Goal: Find contact information: Find contact information

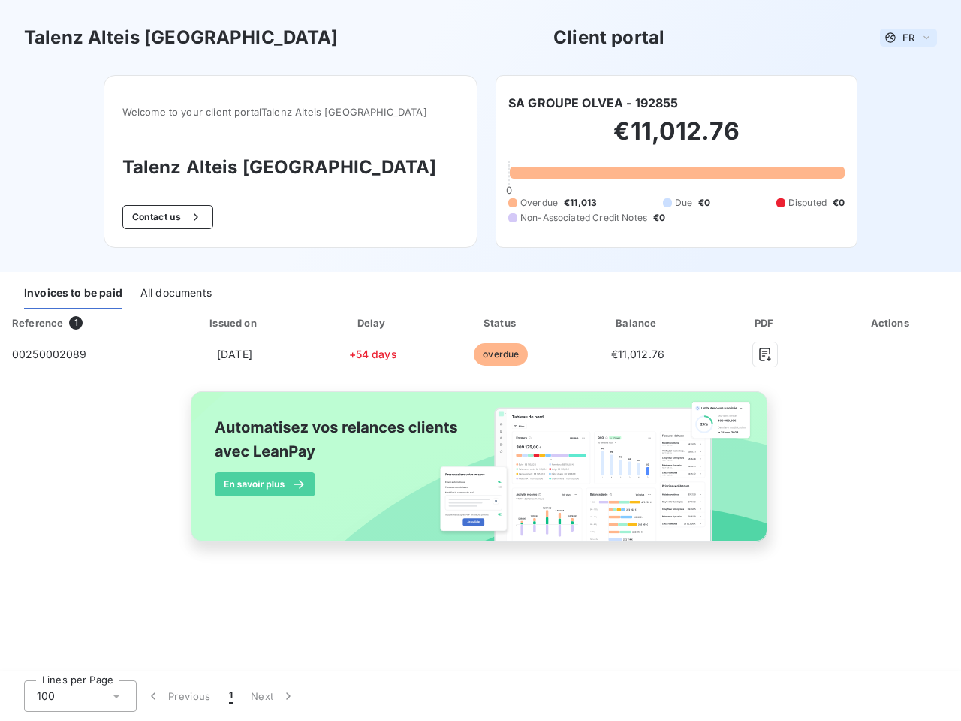
click at [908, 38] on span "FR" at bounding box center [908, 38] width 12 height 12
click at [200, 217] on button "Contact us" at bounding box center [167, 217] width 91 height 24
